Goal: Task Accomplishment & Management: Manage account settings

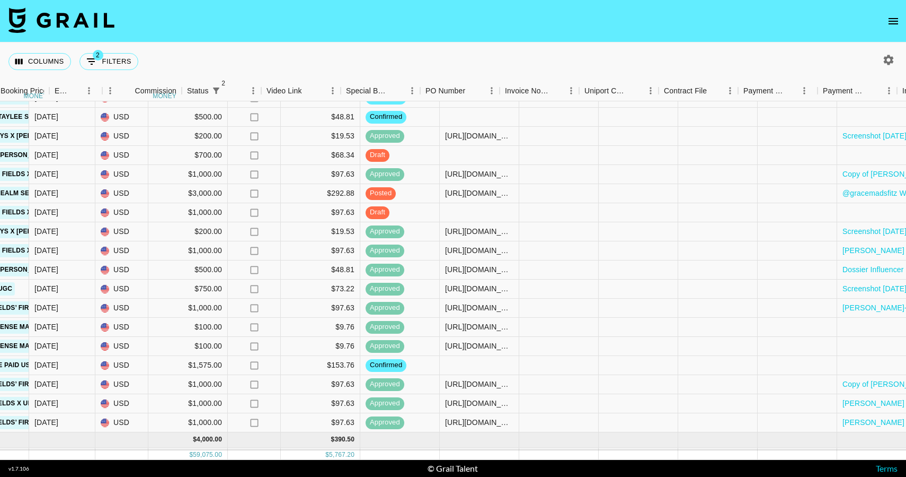
scroll to position [269, 986]
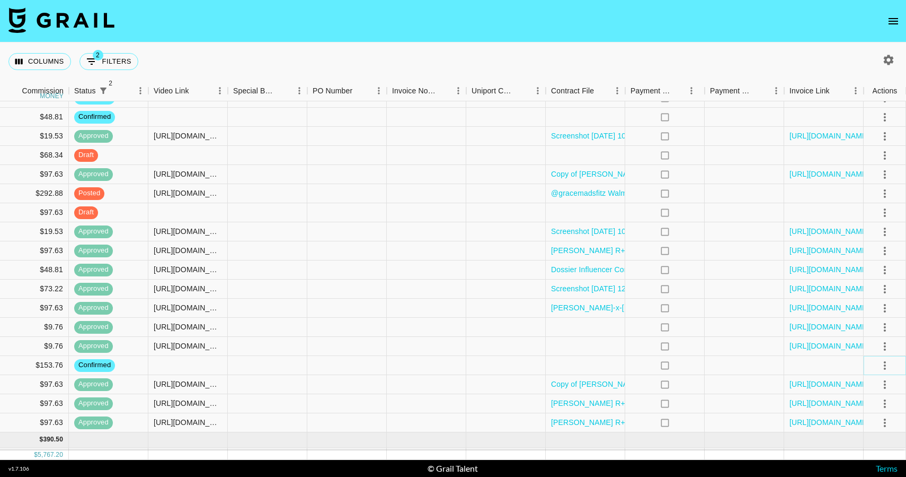
click at [883, 367] on icon "select merge strategy" at bounding box center [885, 365] width 13 height 13
click at [867, 297] on li "Draft Created" at bounding box center [871, 304] width 69 height 19
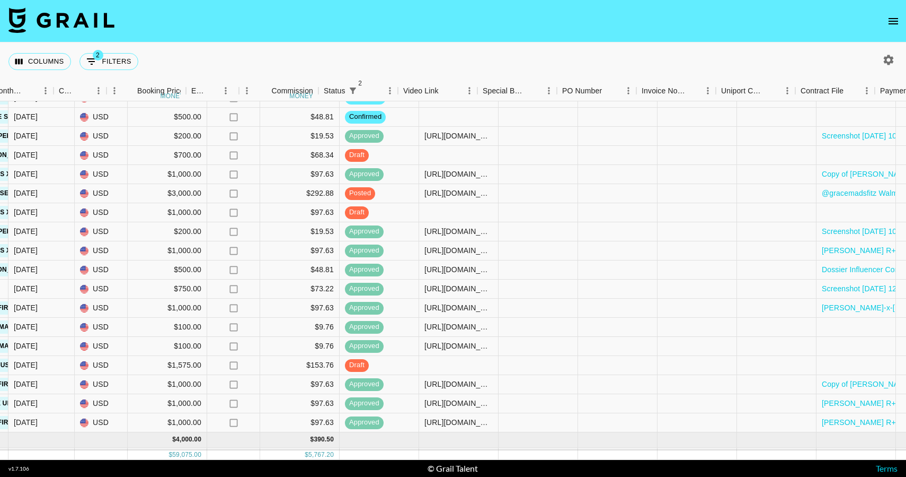
scroll to position [269, 736]
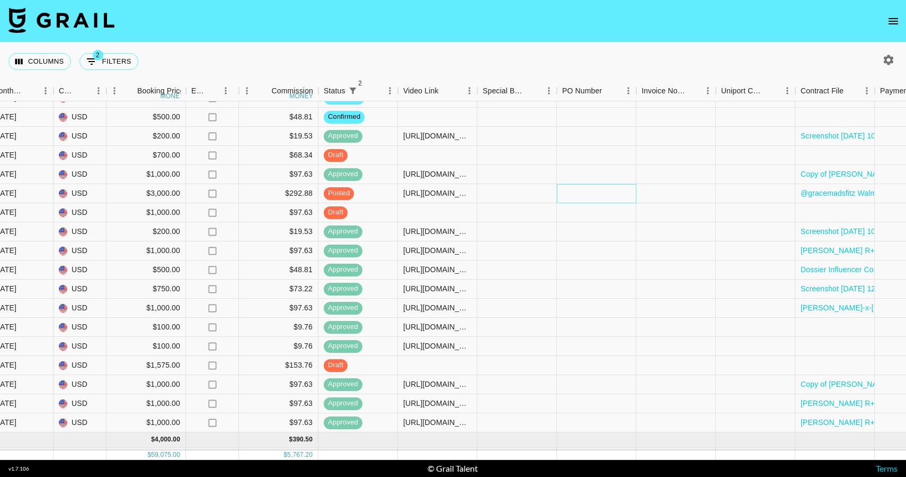
click at [593, 196] on div at bounding box center [597, 193] width 80 height 19
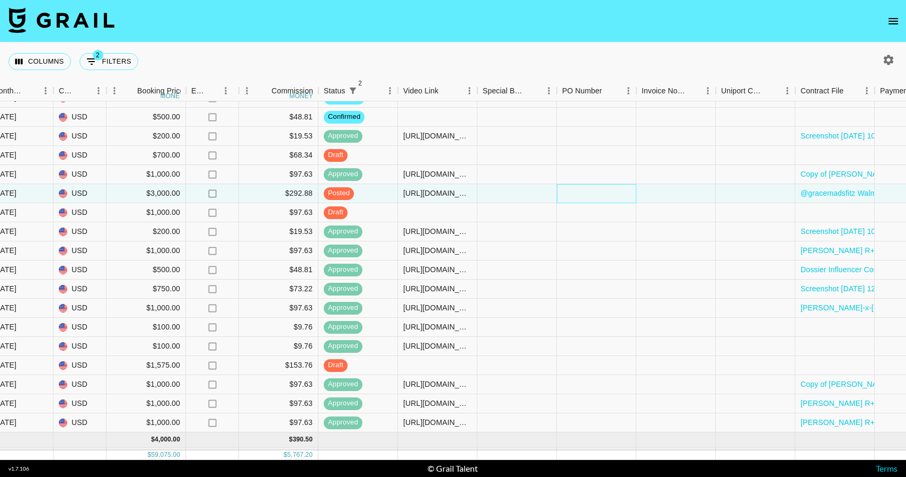
click at [593, 196] on div at bounding box center [597, 193] width 80 height 19
type input "IFL012520265"
click at [657, 197] on div at bounding box center [677, 193] width 80 height 19
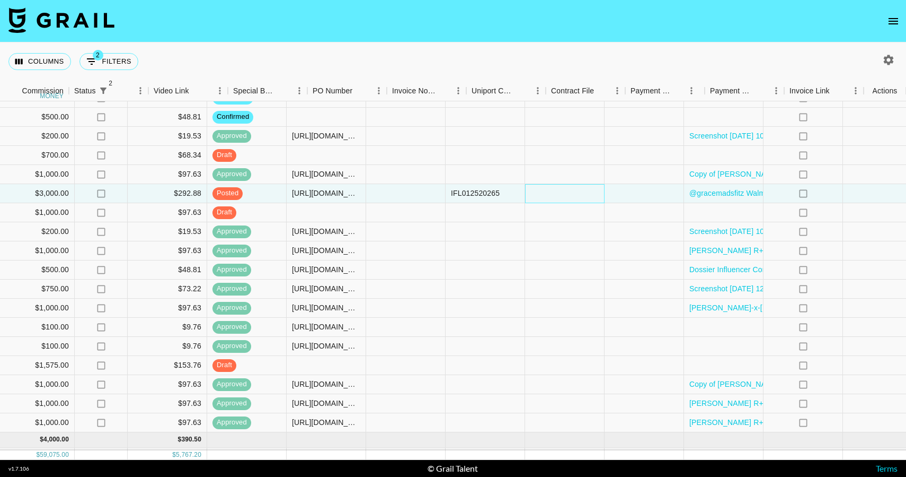
scroll to position [269, 986]
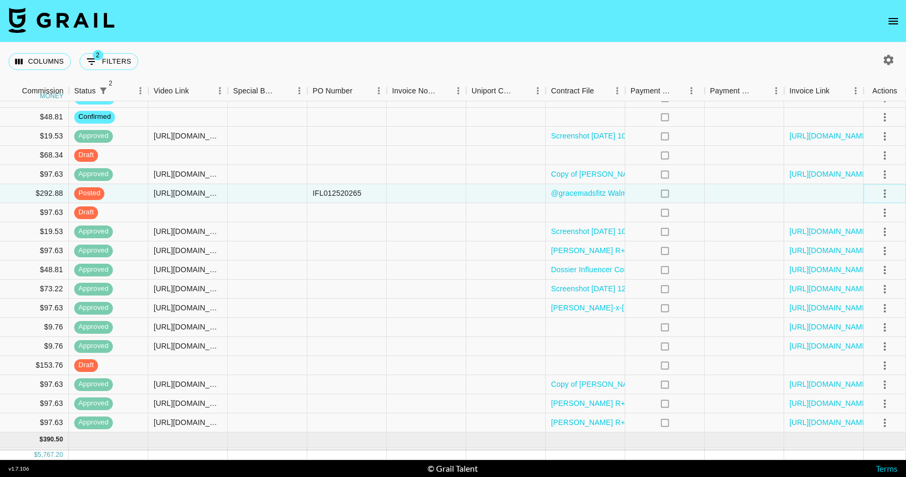
click at [886, 195] on icon "select merge strategy" at bounding box center [885, 193] width 13 height 13
click at [875, 289] on div "Approve" at bounding box center [862, 292] width 32 height 13
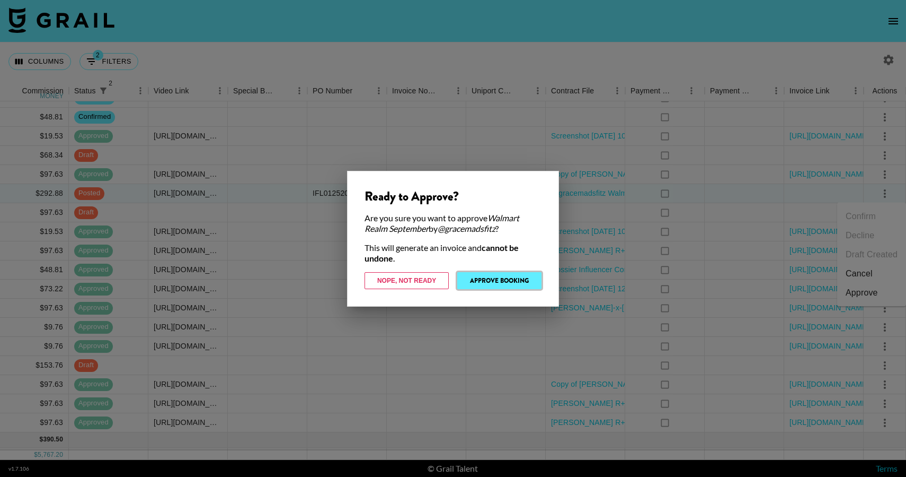
click at [516, 279] on button "Approve Booking" at bounding box center [499, 280] width 84 height 17
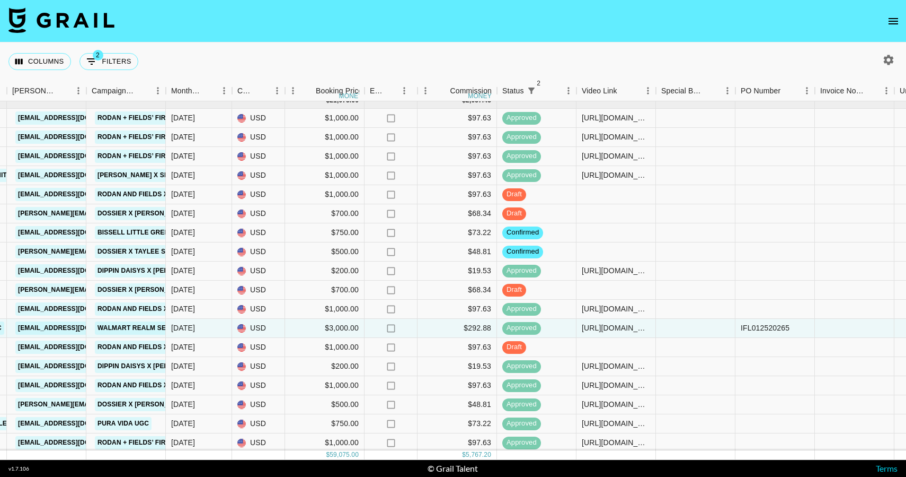
scroll to position [93, 558]
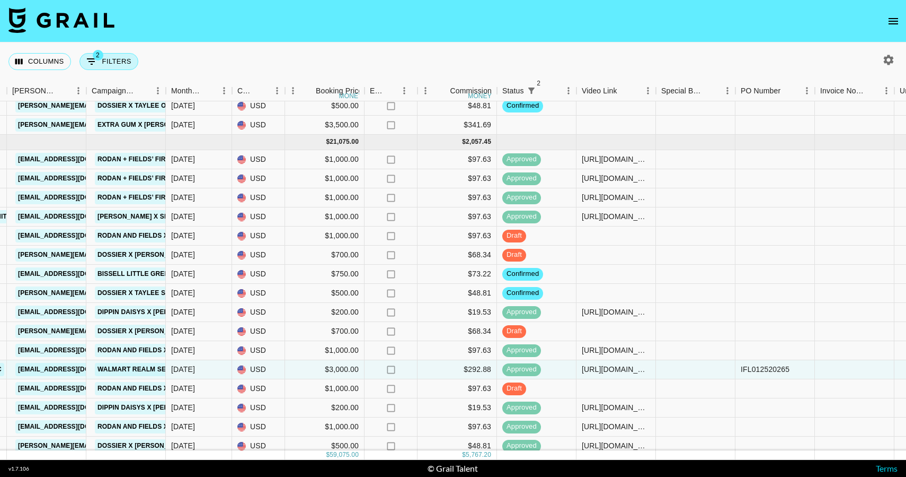
click at [95, 64] on icon "Show filters" at bounding box center [91, 61] width 13 height 13
select select "status"
select select "not"
select select "cancelled"
select select "status"
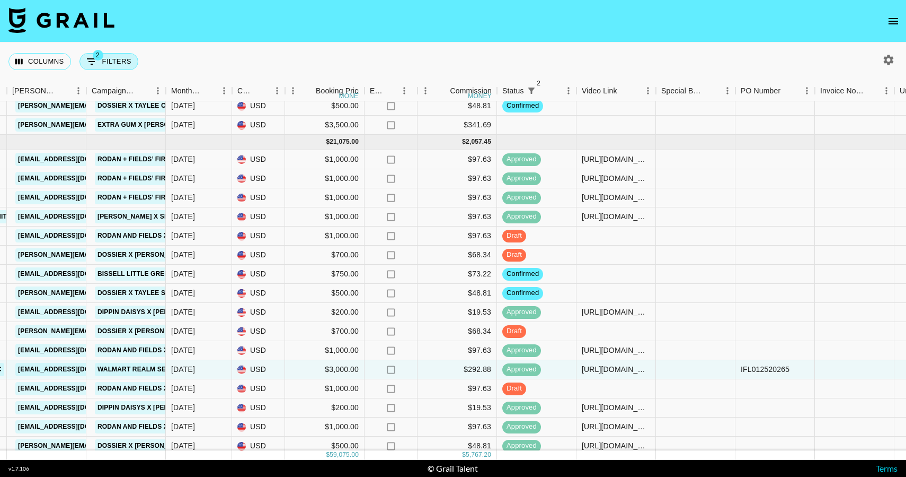
select select "not"
select select "declined"
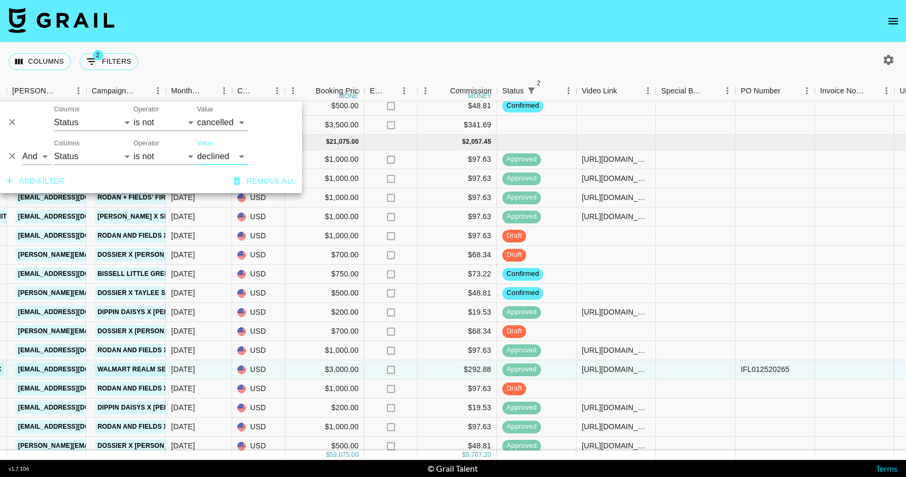
click at [20, 180] on button "Add filter" at bounding box center [35, 181] width 66 height 20
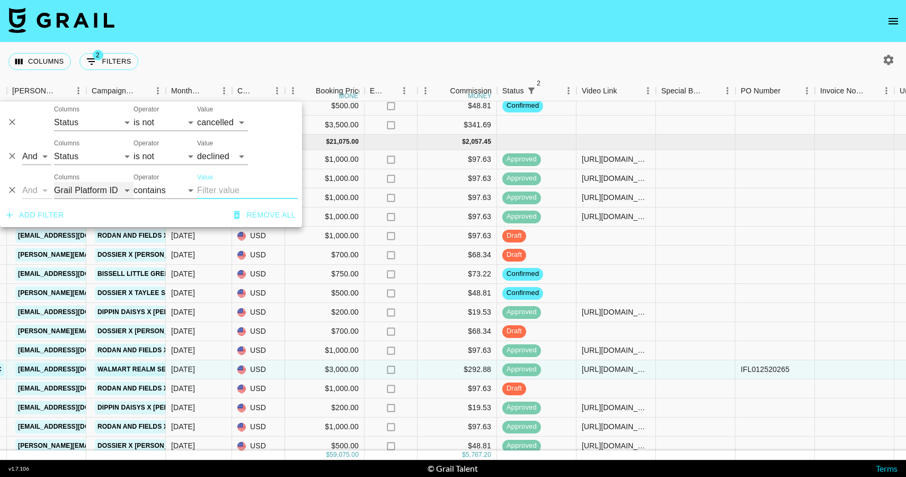
click at [86, 193] on select "Grail Platform ID Airtable ID Talent Manager Client [PERSON_NAME] Campaign (Typ…" at bounding box center [94, 190] width 80 height 17
click at [54, 182] on select "Grail Platform ID Airtable ID Talent Manager Client [PERSON_NAME] Campaign (Typ…" at bounding box center [94, 190] width 80 height 17
click at [225, 189] on input "Value" at bounding box center [247, 190] width 101 height 17
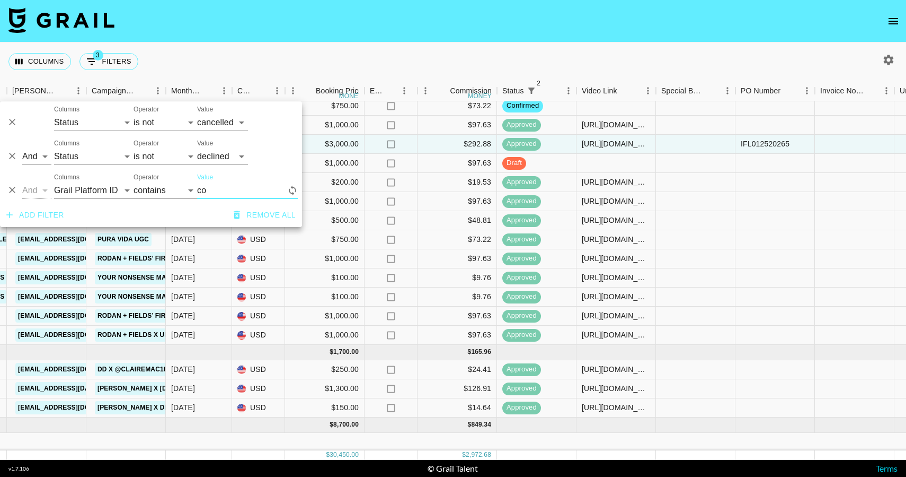
scroll to position [0, 558]
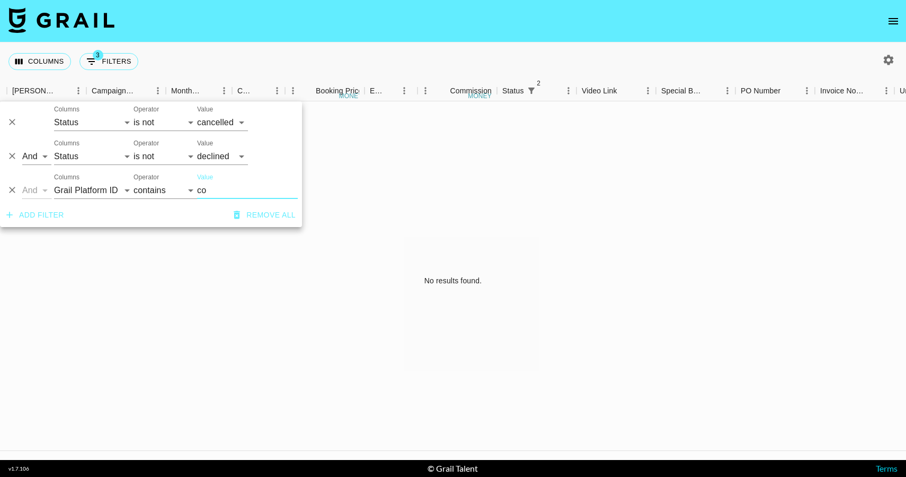
type input "c"
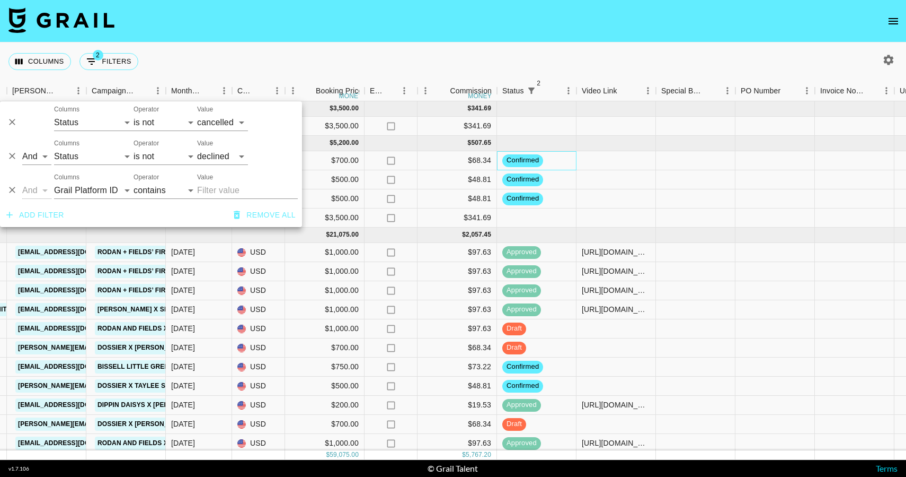
click at [557, 164] on div "confirmed" at bounding box center [537, 160] width 80 height 19
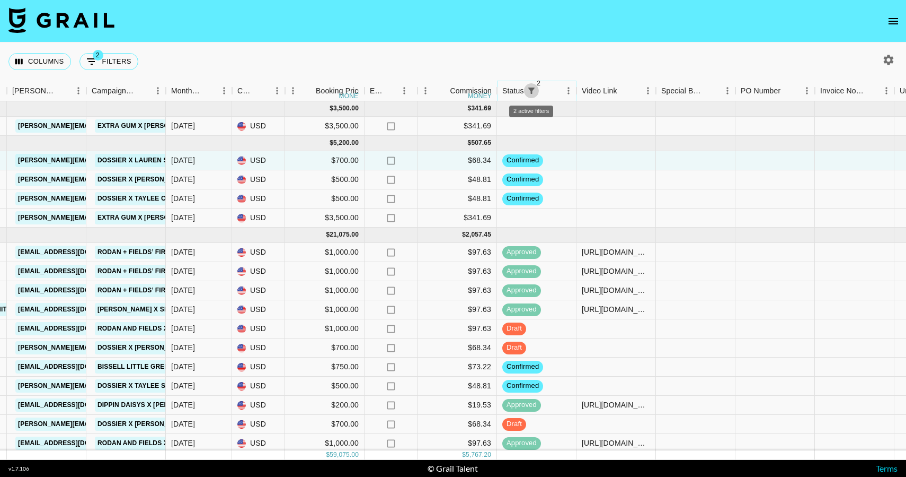
click at [528, 88] on icon "Show filters" at bounding box center [531, 90] width 6 height 6
select select "status"
select select "not"
select select "cancelled"
select select "status"
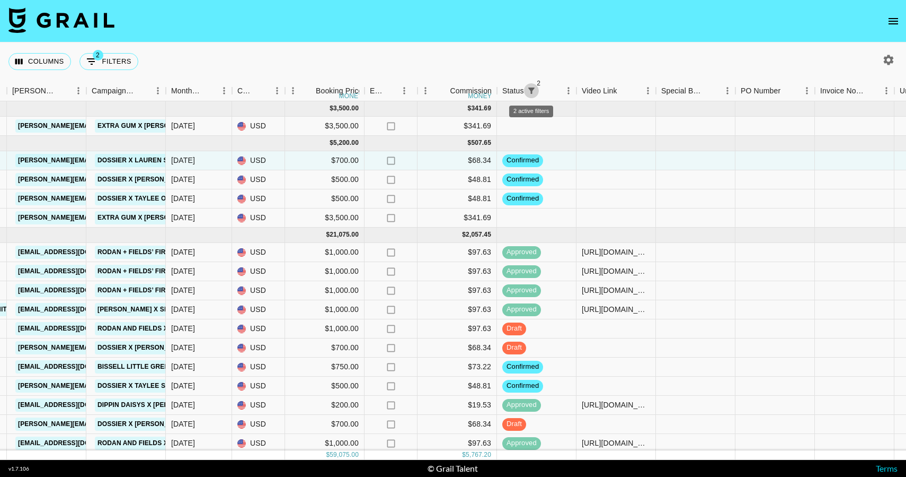
select select "not"
select select "declined"
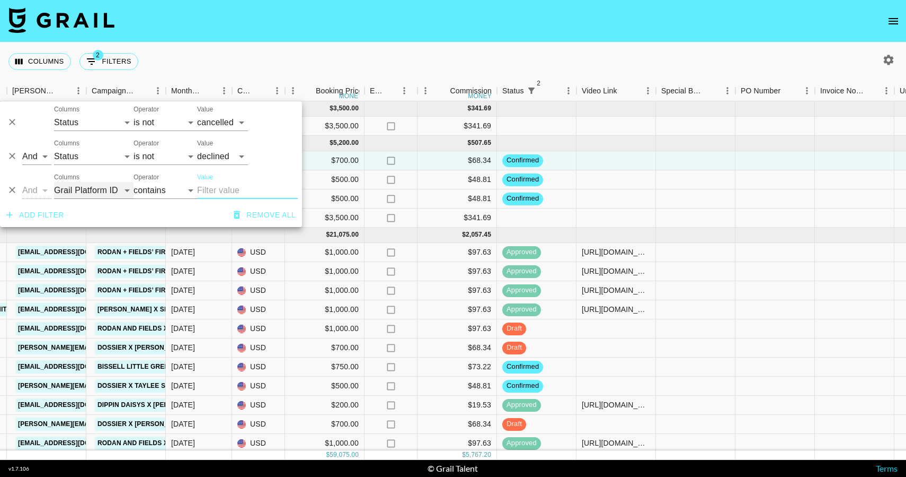
click at [95, 190] on select "Grail Platform ID Airtable ID Talent Manager Client [PERSON_NAME] Campaign (Typ…" at bounding box center [94, 190] width 80 height 17
select select "status"
click at [54, 182] on select "Grail Platform ID Airtable ID Talent Manager Client [PERSON_NAME] Campaign (Typ…" at bounding box center [94, 190] width 80 height 17
select select "is"
click at [199, 191] on select "confirmed declined draft posted approved cancelled badDebt" at bounding box center [222, 190] width 51 height 17
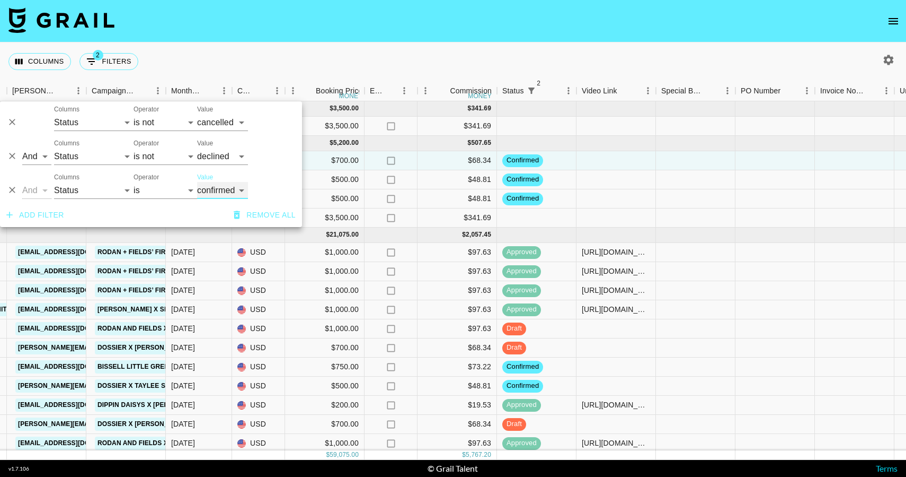
click at [197, 182] on select "confirmed declined draft posted approved cancelled badDebt" at bounding box center [222, 190] width 51 height 17
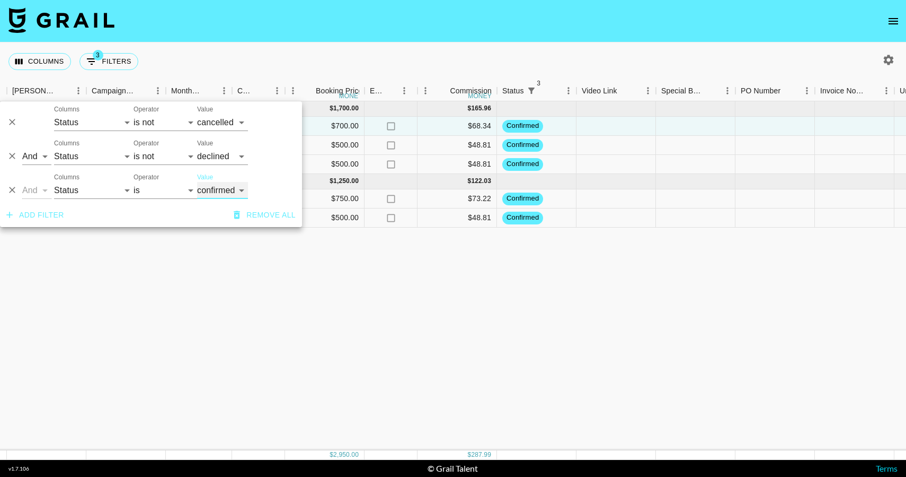
click at [209, 189] on select "confirmed declined draft posted approved cancelled badDebt" at bounding box center [222, 190] width 51 height 17
select select "approved"
click at [197, 182] on select "confirmed declined draft posted approved cancelled badDebt" at bounding box center [222, 190] width 51 height 17
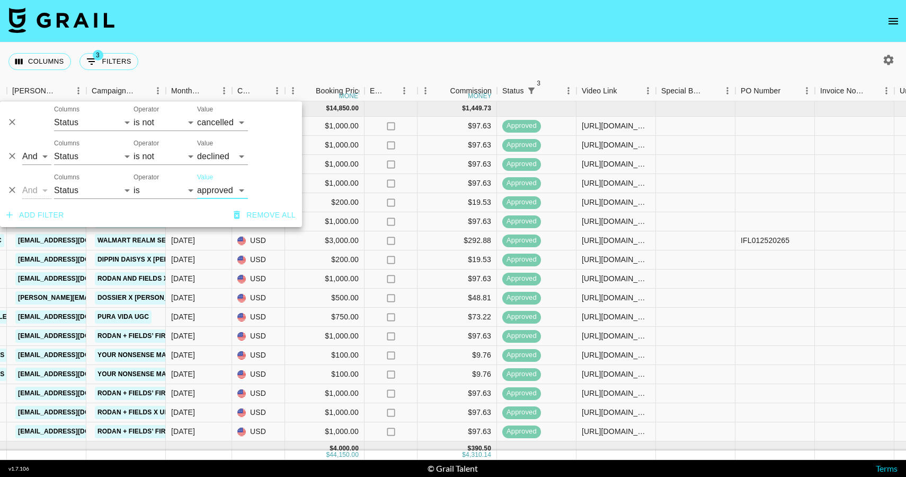
click at [374, 51] on div "Columns 3 Filters + Booking" at bounding box center [453, 61] width 906 height 38
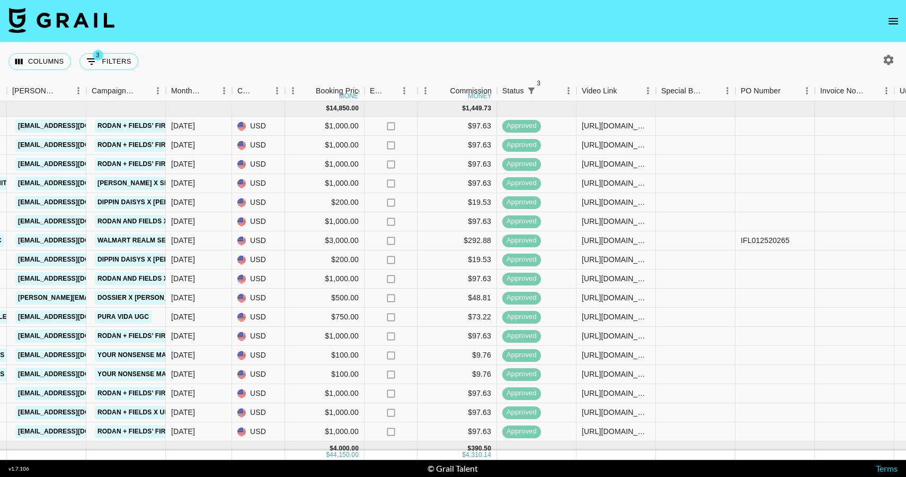
click at [889, 59] on icon "button" at bounding box center [889, 60] width 13 height 13
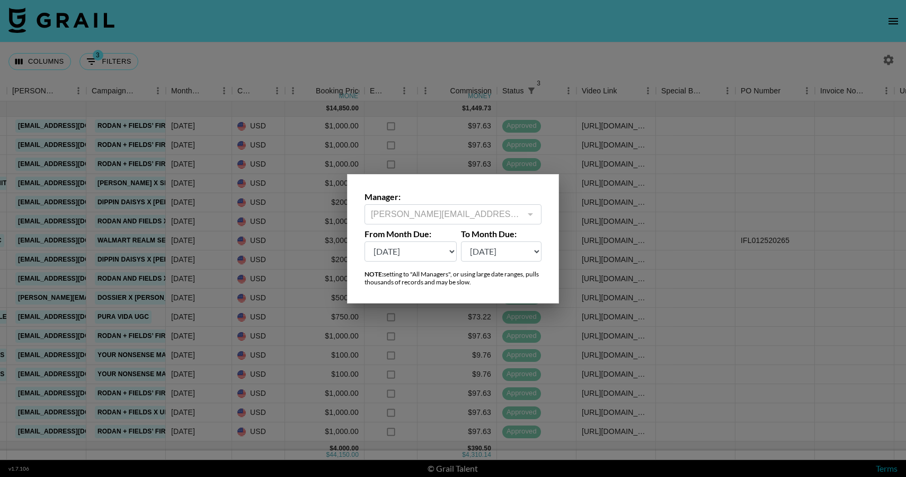
click at [437, 247] on select "[DATE] Sep '[DATE] [DATE] '[DATE] May '[DATE] Mar '[DATE] Jan '[DATE] Nov '[DAT…" at bounding box center [411, 251] width 92 height 20
select select "[DATE]"
click at [365, 241] on select "[DATE] Sep '[DATE] [DATE] '[DATE] May '[DATE] Mar '[DATE] Jan '[DATE] Nov '[DAT…" at bounding box center [411, 251] width 92 height 20
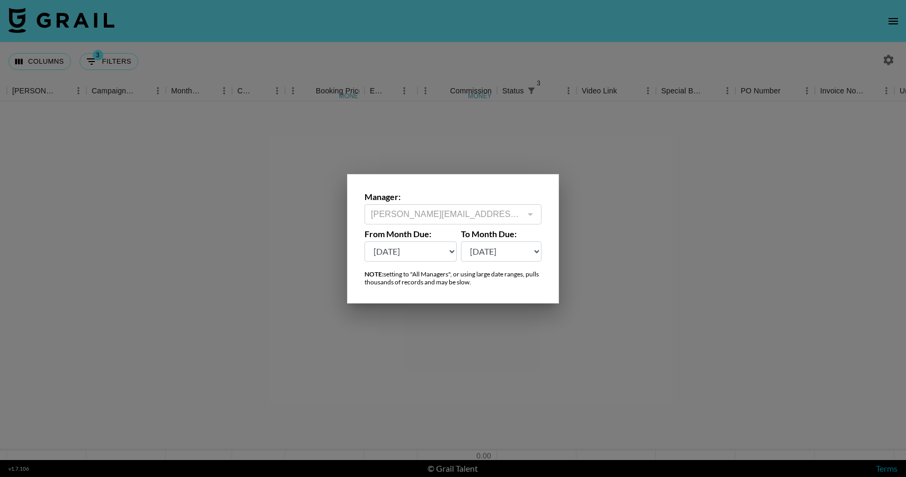
click at [626, 210] on div at bounding box center [453, 238] width 906 height 477
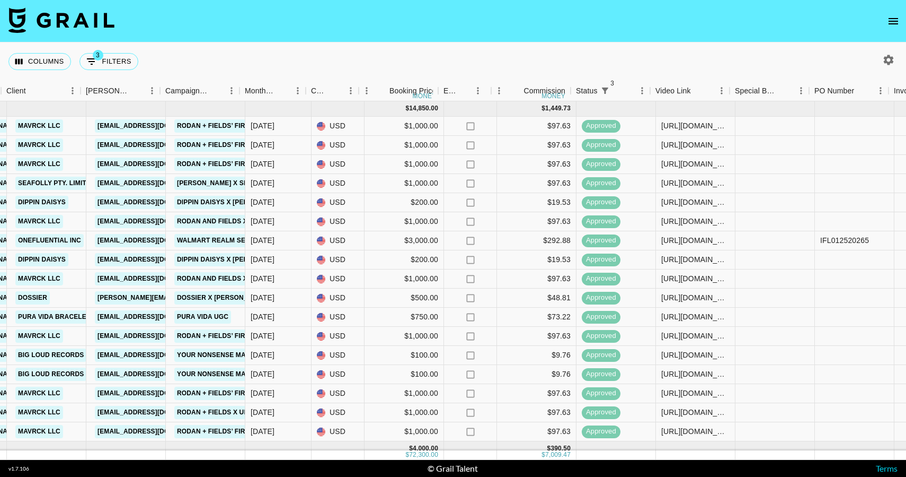
scroll to position [0, 399]
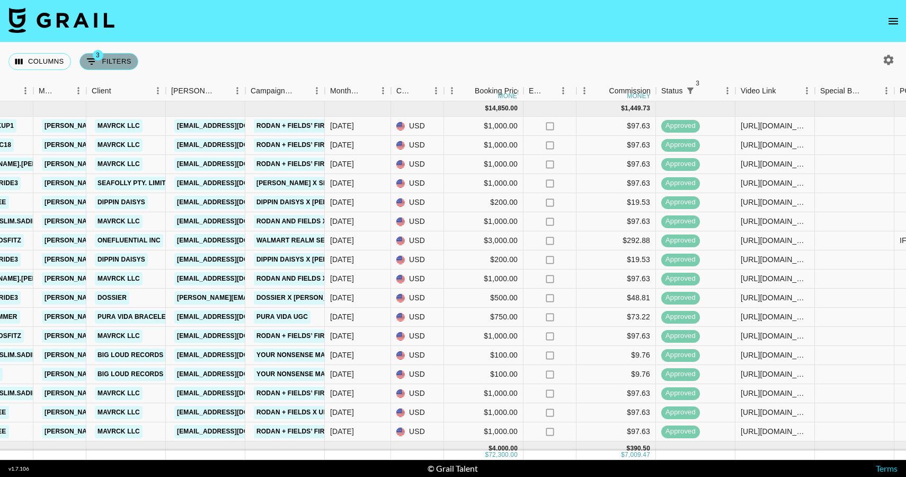
click at [109, 68] on button "3 Filters" at bounding box center [109, 61] width 59 height 17
select select "status"
select select "not"
select select "cancelled"
select select "status"
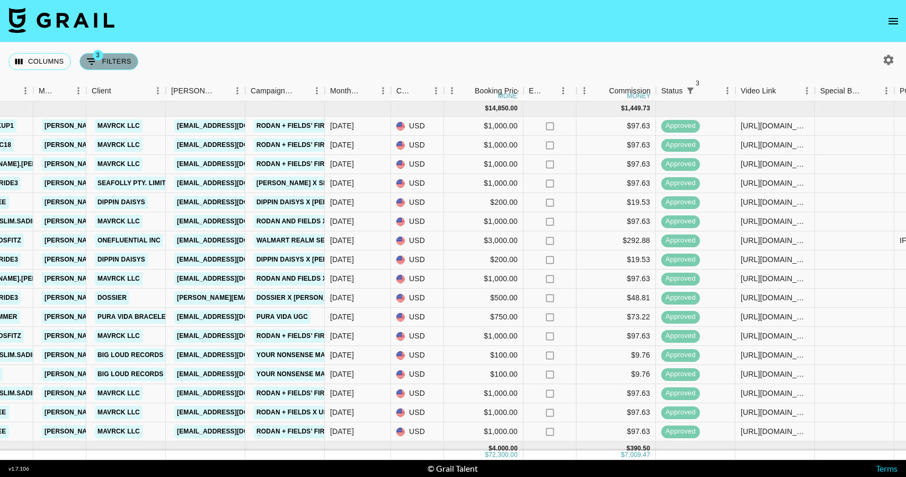
select select "not"
select select "declined"
select select "status"
select select "approved"
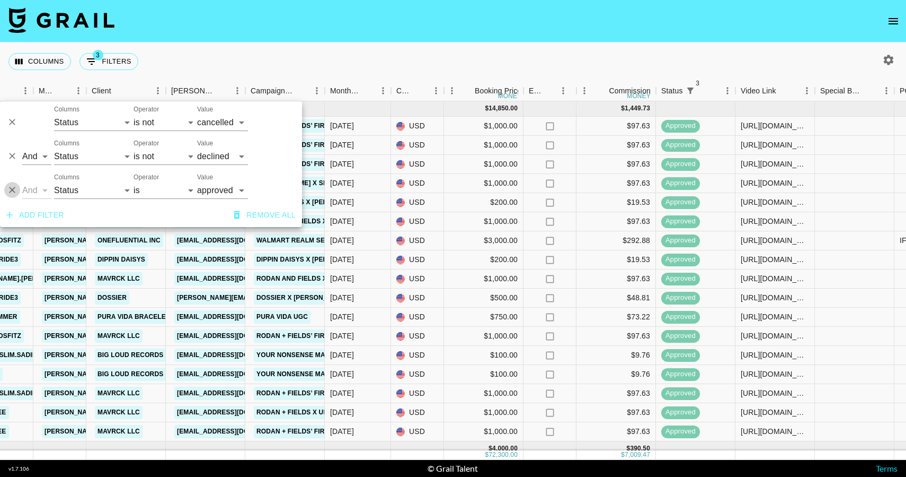
click at [14, 189] on icon "Delete" at bounding box center [12, 189] width 11 height 11
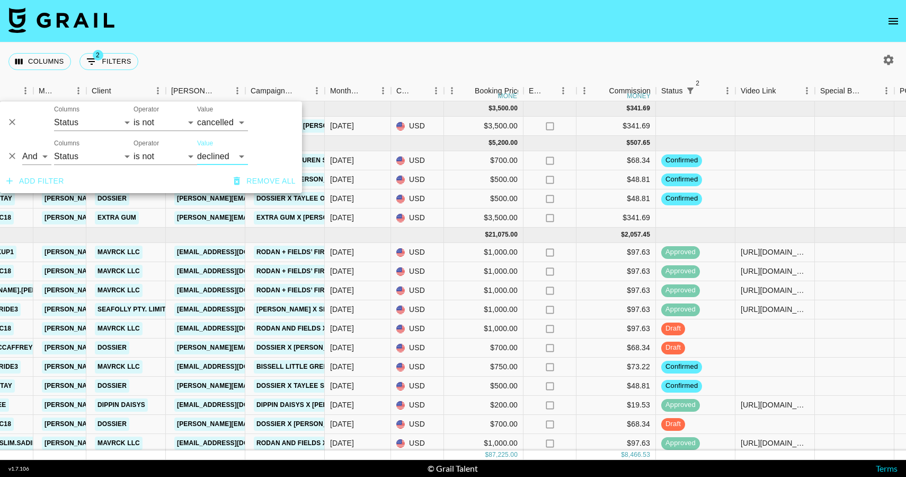
click at [326, 39] on nav at bounding box center [453, 21] width 906 height 42
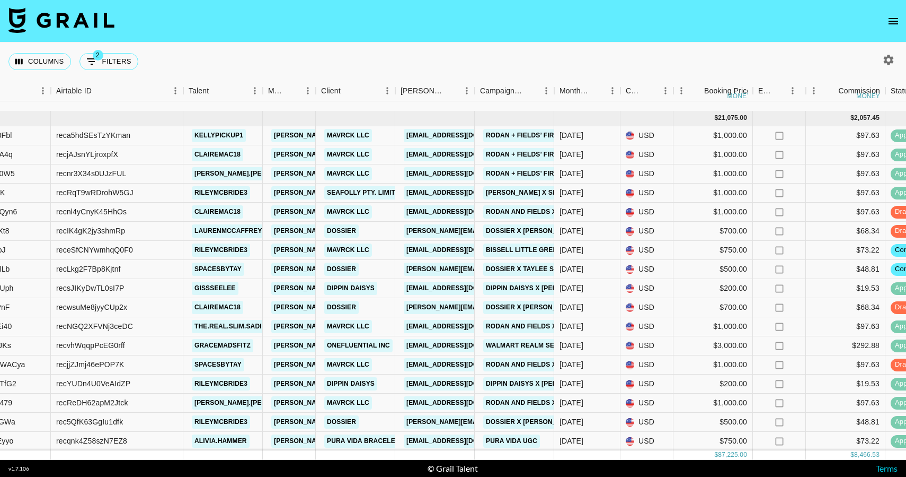
scroll to position [165, 169]
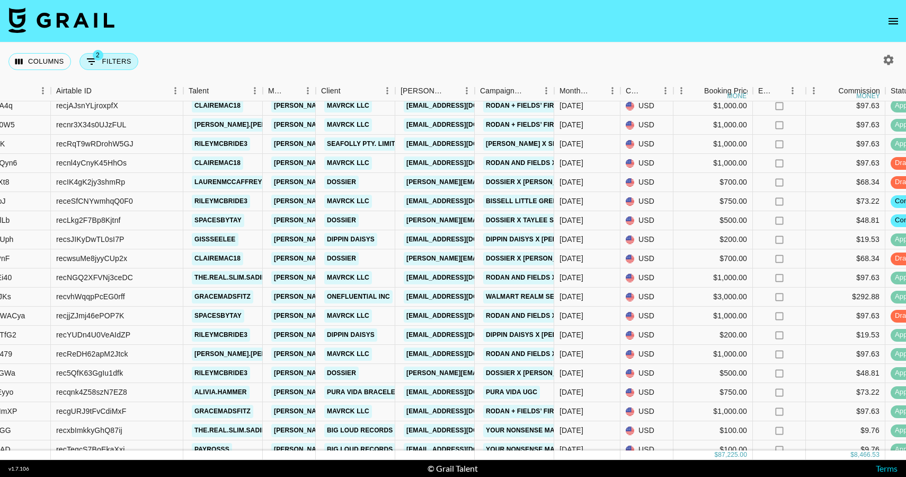
click at [107, 66] on button "2 Filters" at bounding box center [109, 61] width 59 height 17
select select "status"
select select "not"
select select "cancelled"
select select "status"
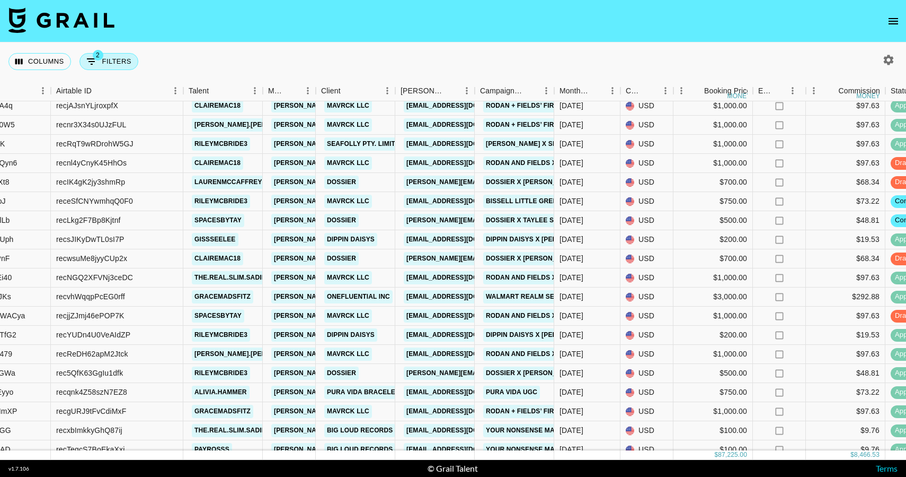
select select "not"
select select "declined"
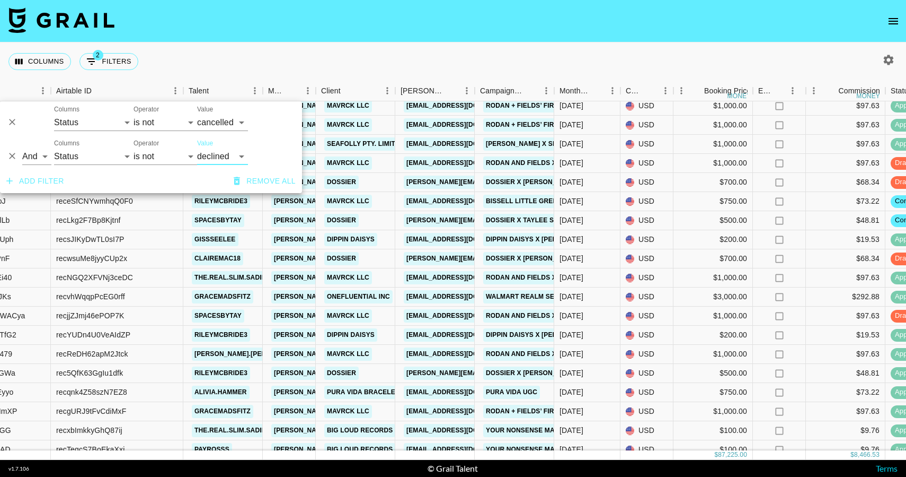
click at [54, 177] on button "Add filter" at bounding box center [35, 181] width 66 height 20
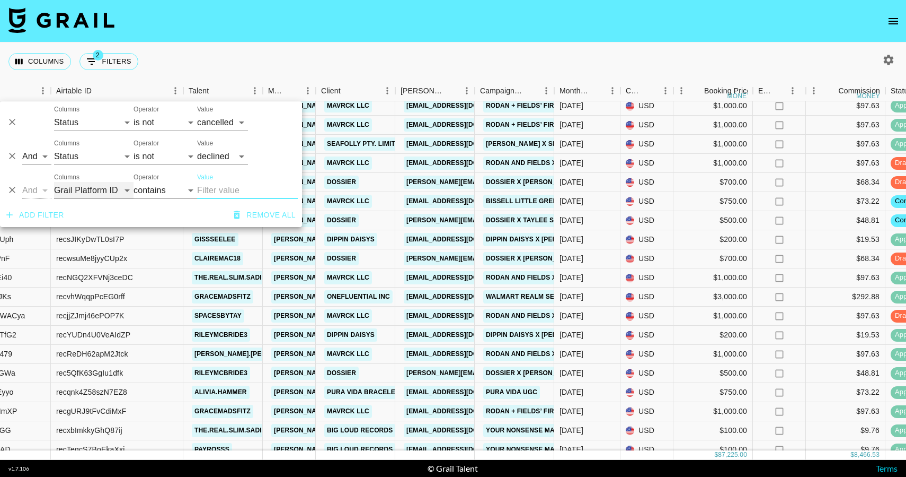
click at [83, 191] on select "Grail Platform ID Airtable ID Talent Manager Client [PERSON_NAME] Campaign (Typ…" at bounding box center [94, 190] width 80 height 17
select select "talentName"
click at [54, 182] on select "Grail Platform ID Airtable ID Talent Manager Client [PERSON_NAME] Campaign (Typ…" at bounding box center [94, 190] width 80 height 17
click at [224, 186] on input "Value" at bounding box center [247, 190] width 101 height 17
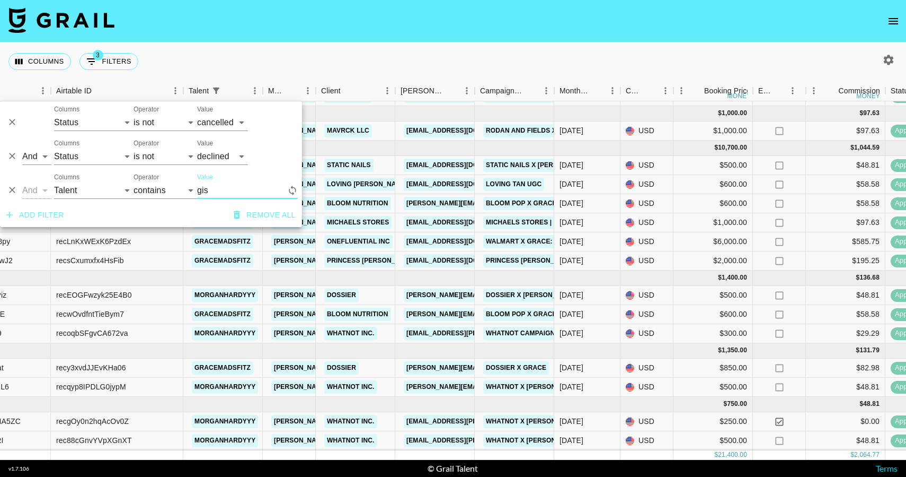
scroll to position [0, 169]
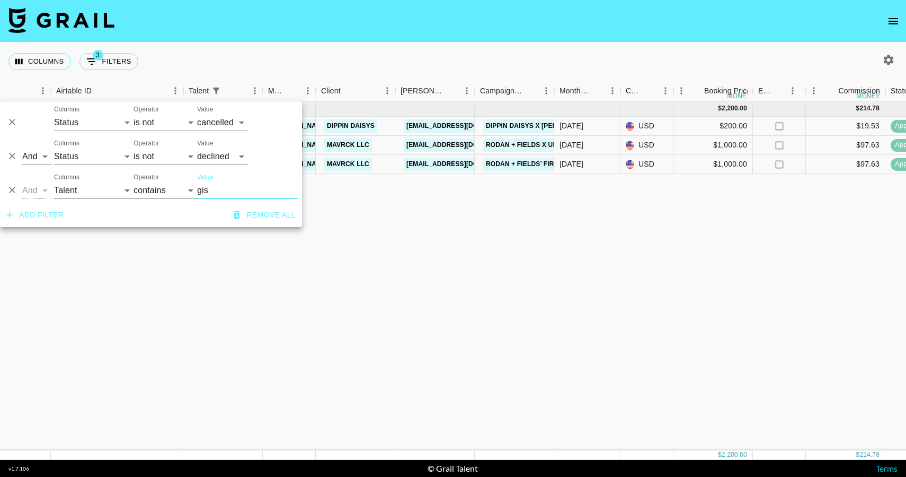
type input "gis"
click at [375, 228] on div "[DATE] ( 3 ) $ 2,200.00 $ 214.78 dRnpoMkStA8JTYU29Uph recsJIKyDwTL0sI7P gisssee…" at bounding box center [777, 275] width 1892 height 349
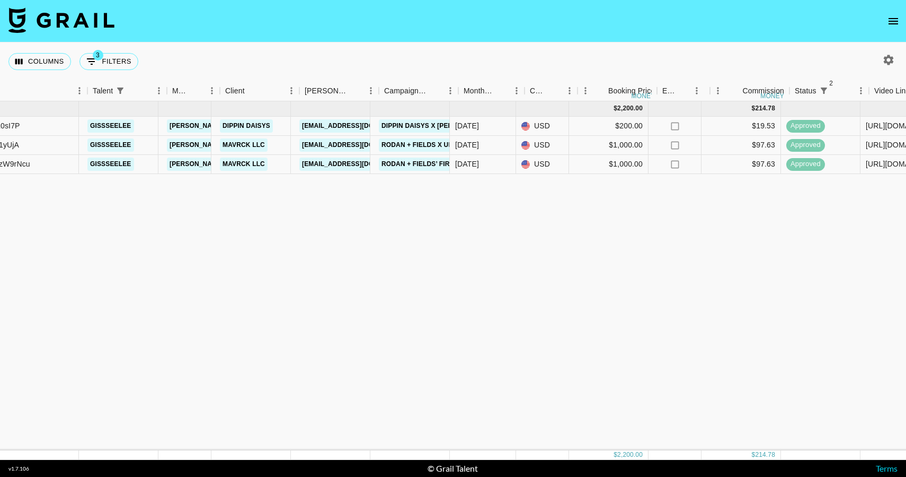
scroll to position [0, 179]
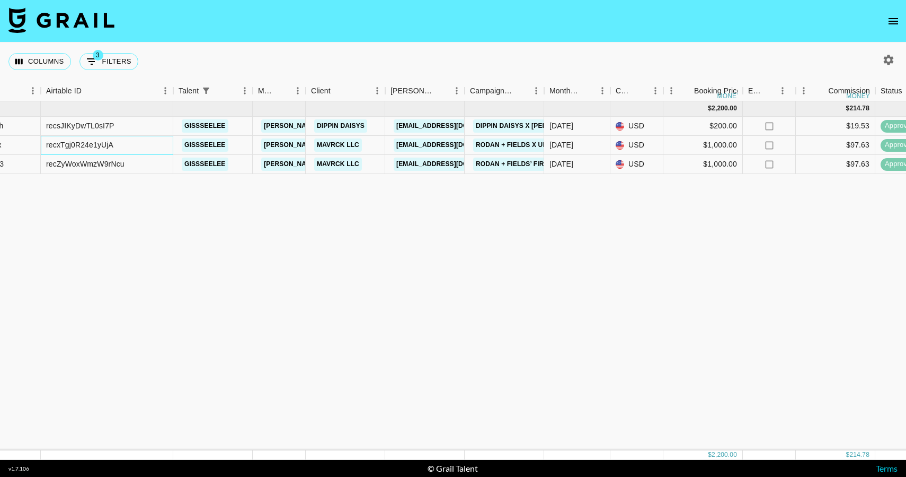
click at [140, 145] on div "recxTgj0R24e1yUjA" at bounding box center [107, 145] width 133 height 19
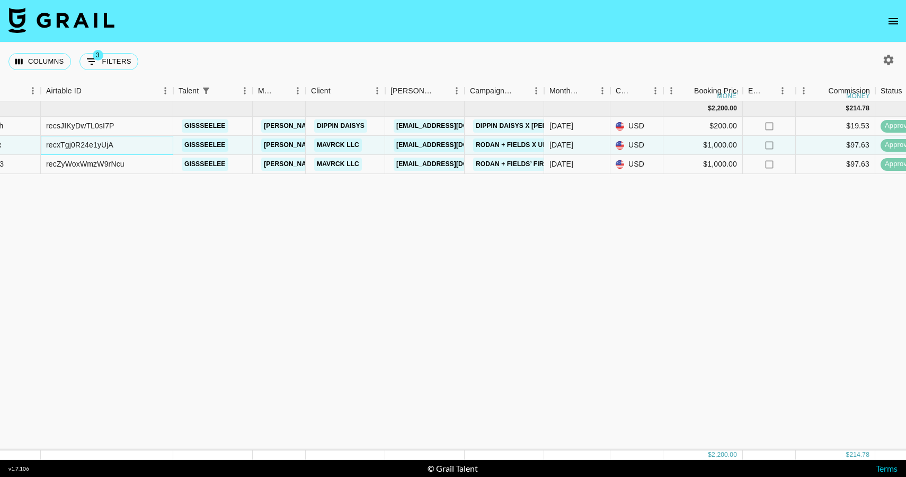
click at [140, 145] on div "recxTgj0R24e1yUjA" at bounding box center [107, 145] width 133 height 19
copy div "recxTgj0R24e1yUjA"
click at [120, 164] on div "recZyWoxWmzW9rNcu" at bounding box center [85, 163] width 78 height 11
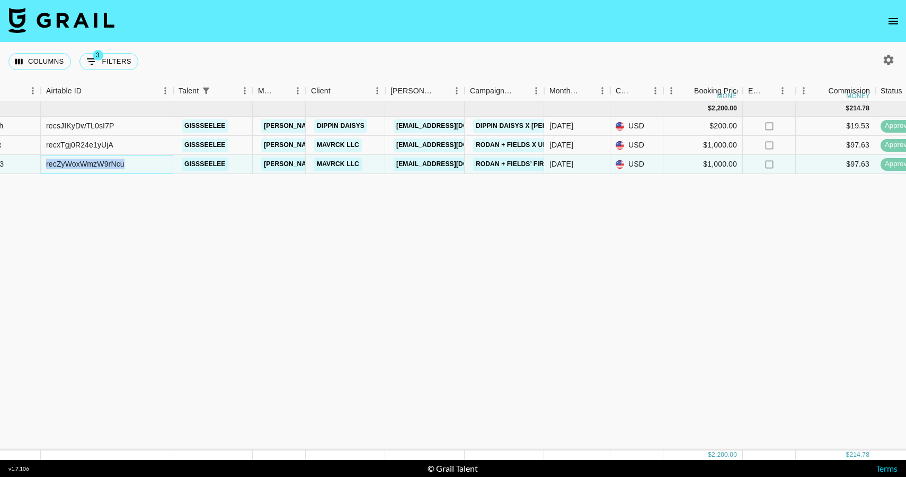
click at [120, 164] on div "recZyWoxWmzW9rNcu" at bounding box center [85, 163] width 78 height 11
copy div "recZyWoxWmzW9rNcu"
click at [114, 149] on div "recxTgj0R24e1yUjA" at bounding box center [107, 145] width 133 height 19
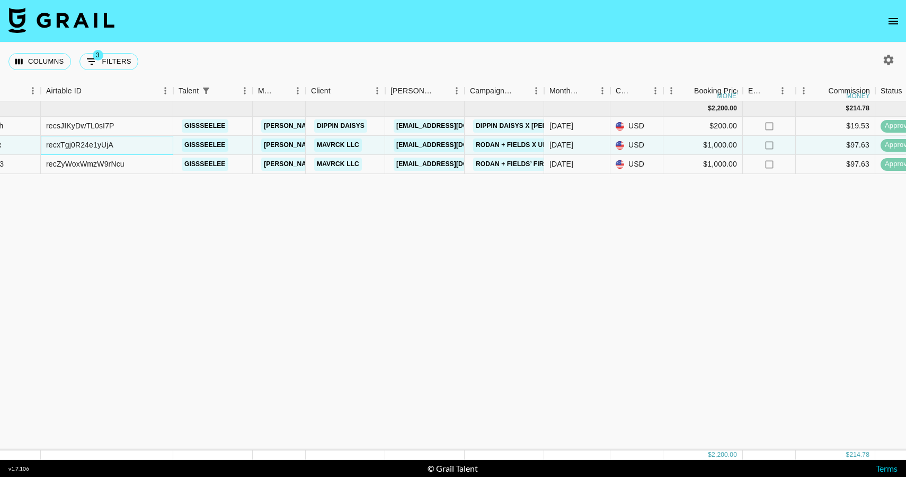
click at [114, 149] on div "recxTgj0R24e1yUjA" at bounding box center [107, 145] width 133 height 19
click at [105, 146] on div "recxTgj0R24e1yUjA" at bounding box center [79, 144] width 67 height 11
copy div "recxTgj0R24e1yUjA"
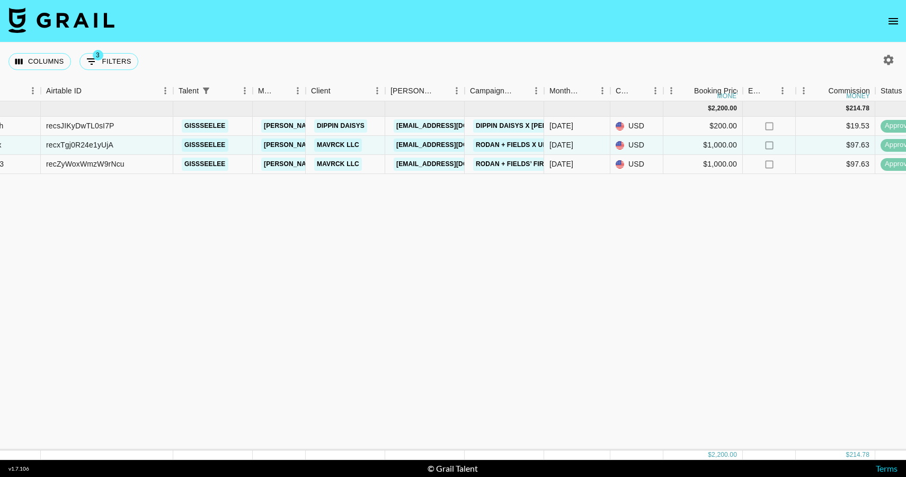
click at [104, 51] on div "Columns 3 Filters + Booking" at bounding box center [75, 61] width 134 height 38
click at [104, 58] on button "3 Filters" at bounding box center [109, 61] width 59 height 17
select select "status"
select select "not"
select select "cancelled"
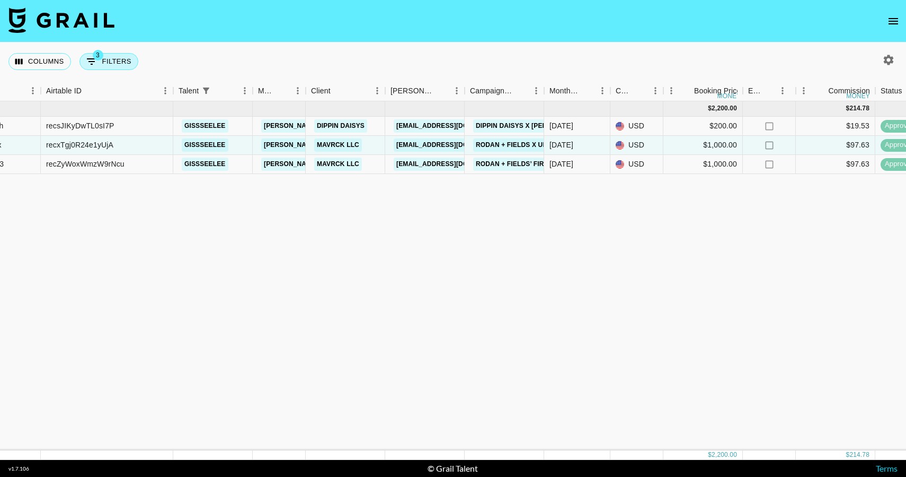
select select "status"
select select "not"
select select "declined"
select select "talentName"
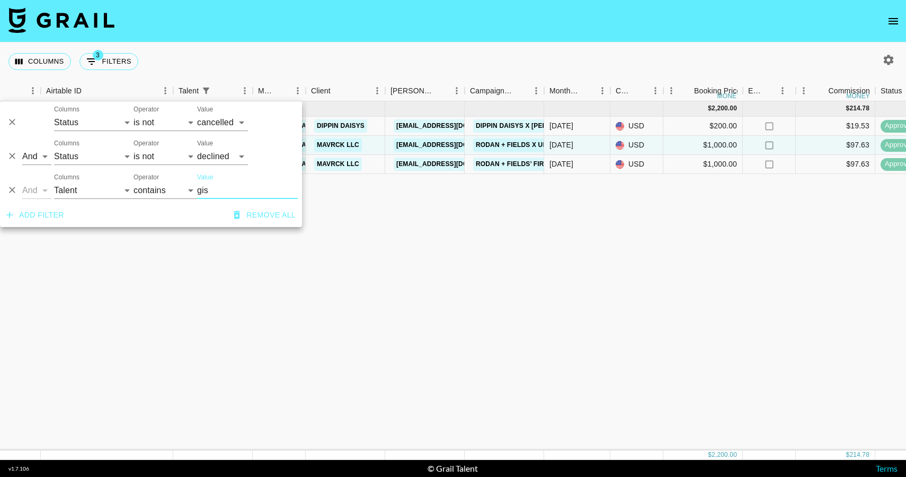
click at [12, 188] on icon "Delete" at bounding box center [12, 189] width 11 height 11
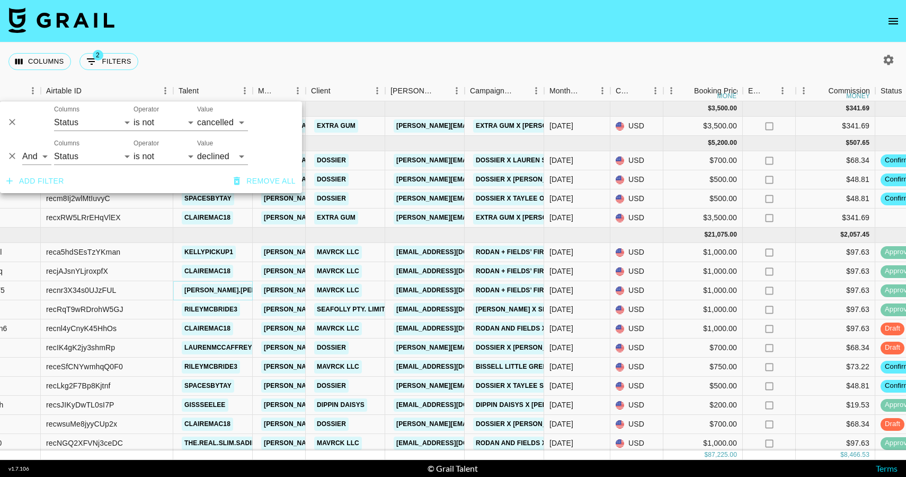
click at [234, 295] on link "[PERSON_NAME].[PERSON_NAME]" at bounding box center [240, 290] width 116 height 13
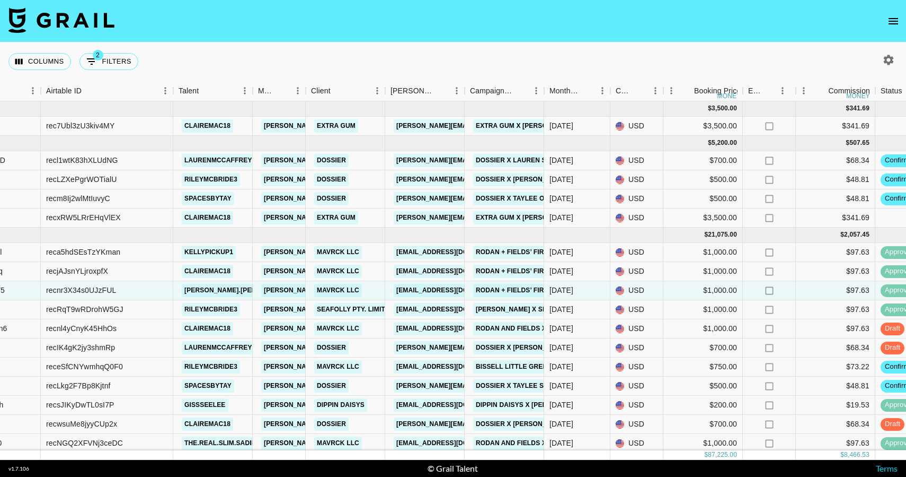
click at [741, 16] on nav at bounding box center [453, 21] width 906 height 42
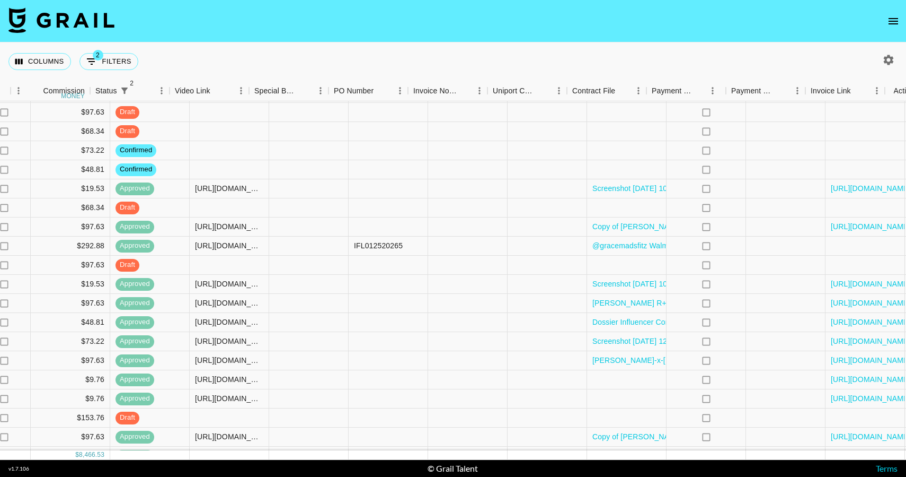
scroll to position [216, 986]
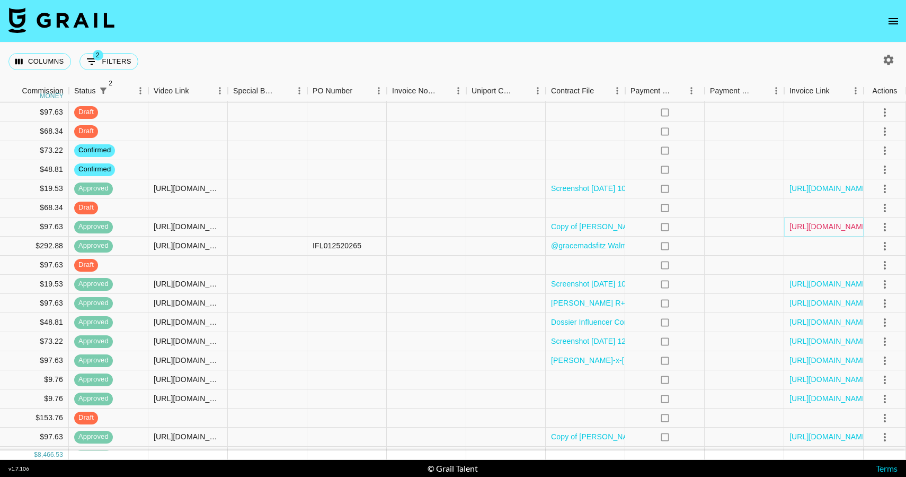
click at [849, 227] on link "[URL][DOMAIN_NAME]" at bounding box center [830, 226] width 80 height 11
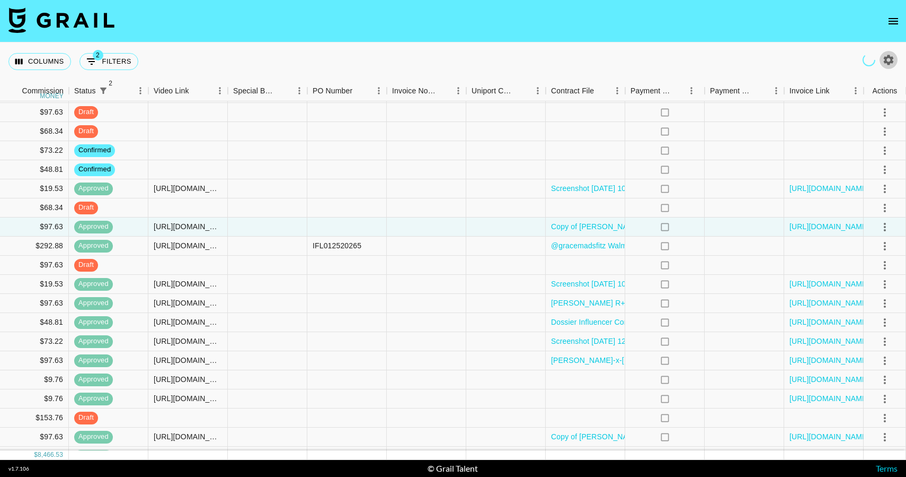
click at [888, 57] on icon "button" at bounding box center [889, 60] width 10 height 10
select select "[DATE]"
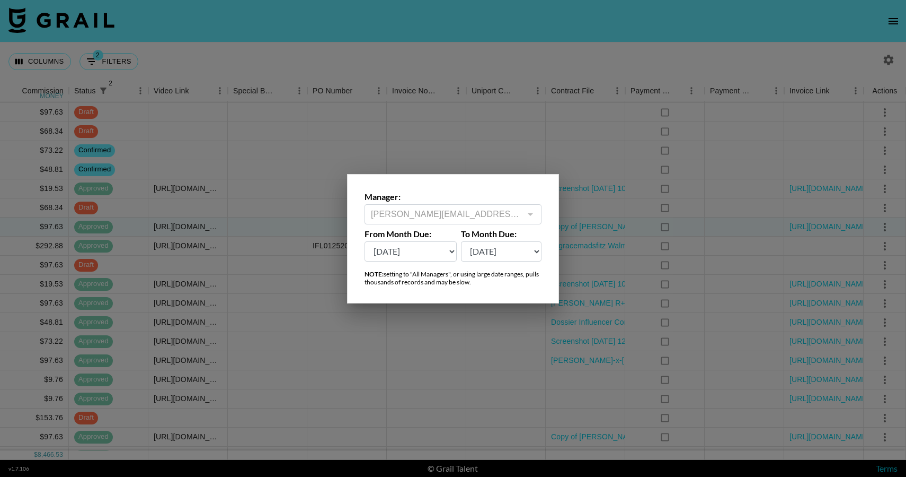
click at [473, 207] on div "[PERSON_NAME][EMAIL_ADDRESS][PERSON_NAME][DOMAIN_NAME] ​" at bounding box center [453, 214] width 177 height 20
click at [533, 224] on div "Manager: [PERSON_NAME][EMAIL_ADDRESS][PERSON_NAME][DOMAIN_NAME] ​ From Month Du…" at bounding box center [453, 238] width 212 height 129
click at [546, 187] on div "Manager: [PERSON_NAME][EMAIL_ADDRESS][PERSON_NAME][DOMAIN_NAME] ​ From Month Du…" at bounding box center [453, 238] width 212 height 129
click at [553, 155] on div at bounding box center [453, 238] width 906 height 477
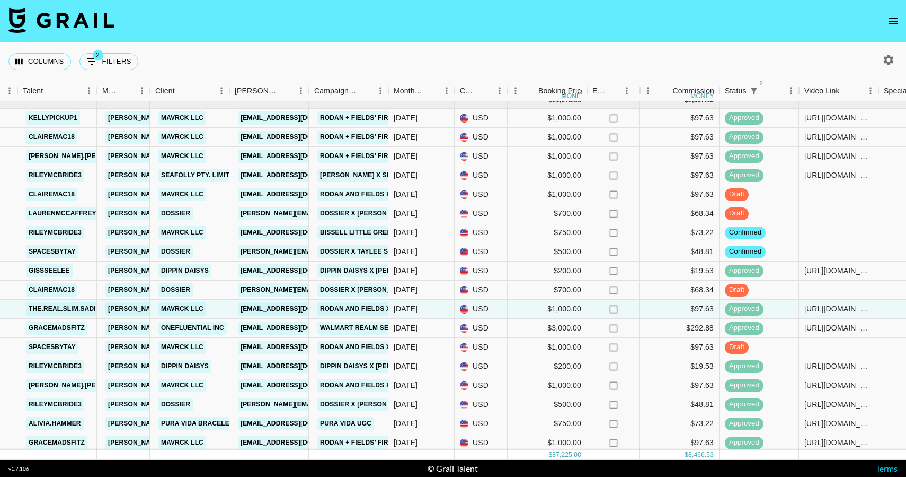
scroll to position [121, 335]
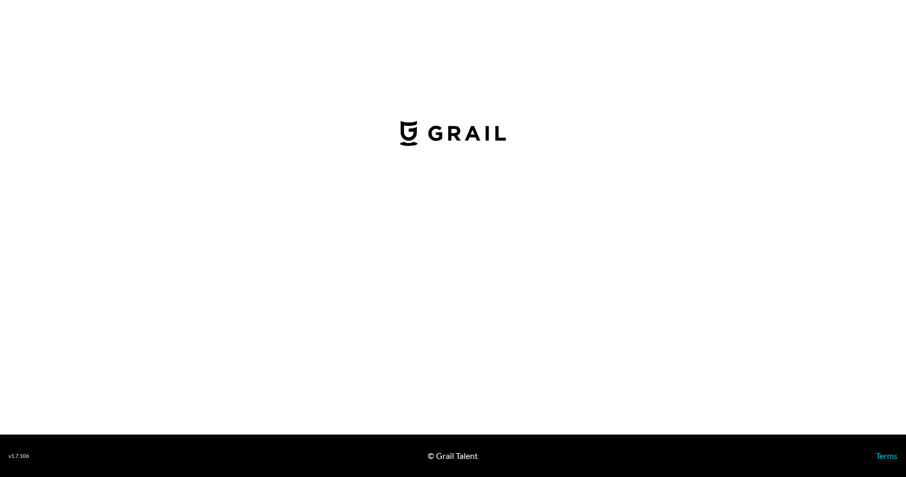
select select "USD"
